Goal: Contribute content

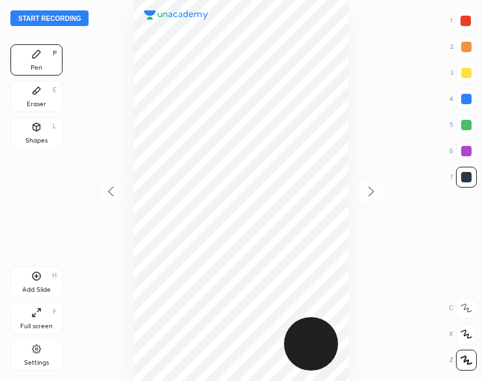
scroll to position [381, 274]
click at [23, 21] on button "Start recording" at bounding box center [49, 18] width 78 height 16
click at [32, 127] on icon at bounding box center [36, 127] width 10 height 10
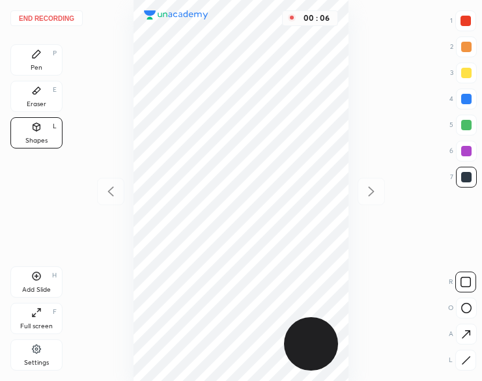
click at [44, 62] on div "Pen P" at bounding box center [36, 59] width 52 height 31
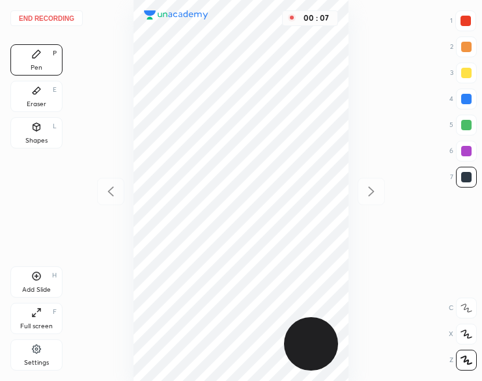
click at [40, 61] on div "Pen P" at bounding box center [36, 59] width 52 height 31
click at [33, 137] on div "Shapes" at bounding box center [36, 140] width 22 height 7
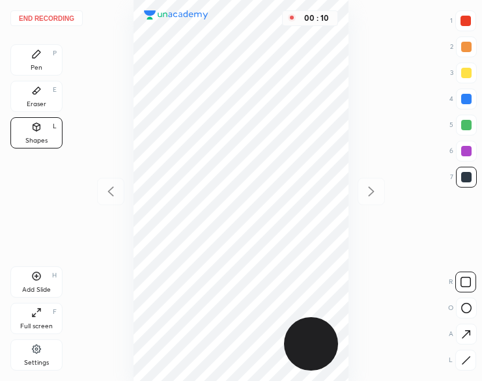
click at [460, 360] on div at bounding box center [465, 360] width 21 height 21
click at [38, 57] on icon at bounding box center [36, 54] width 10 height 10
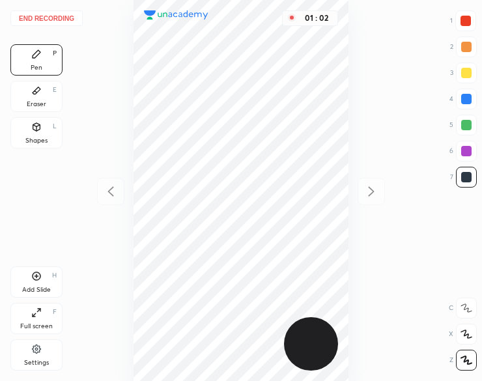
click at [34, 279] on icon at bounding box center [37, 276] width 8 height 8
click at [106, 188] on icon at bounding box center [111, 192] width 16 height 16
click at [371, 184] on icon at bounding box center [371, 192] width 16 height 16
click at [66, 18] on button "End recording" at bounding box center [46, 18] width 72 height 16
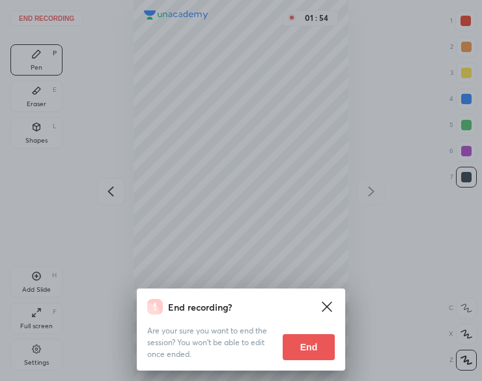
click at [318, 343] on button "End" at bounding box center [309, 347] width 52 height 26
